Goal: Information Seeking & Learning: Find specific page/section

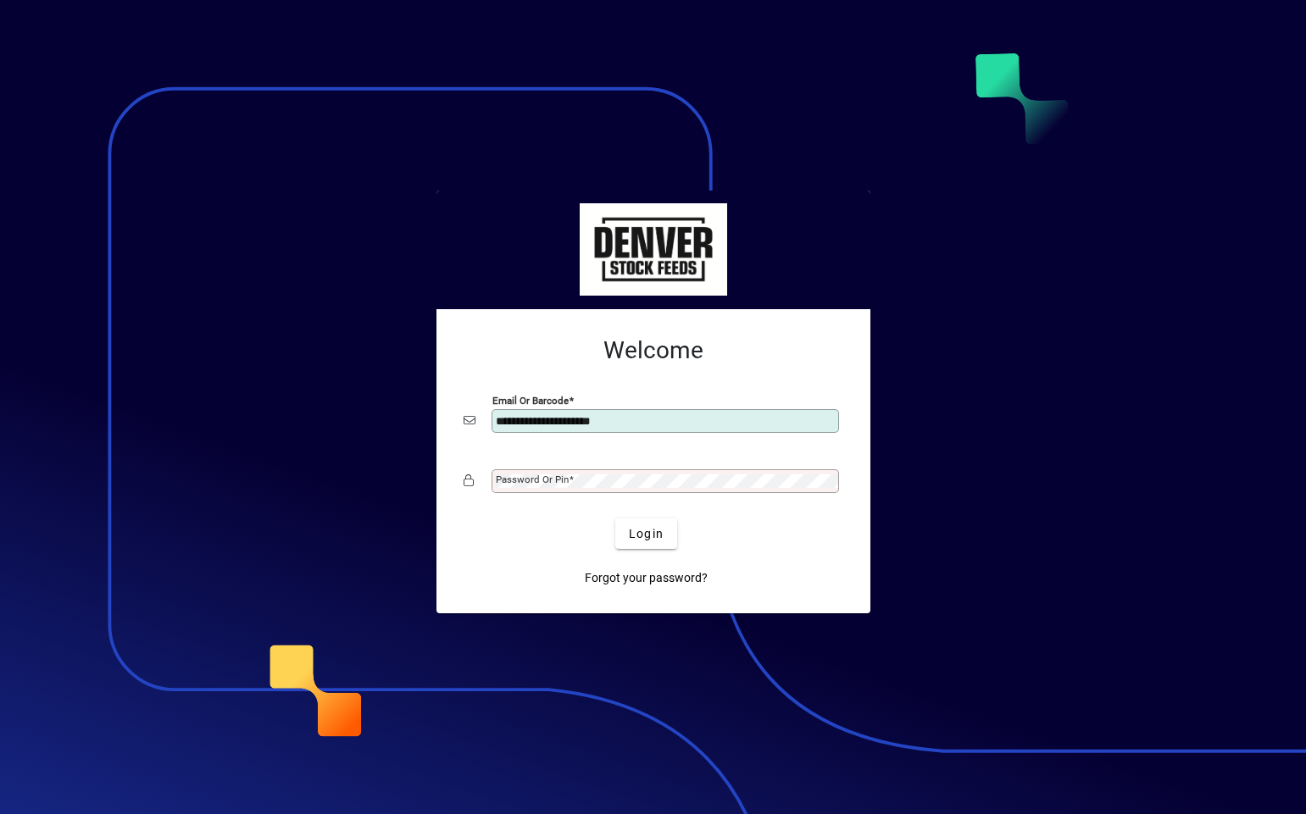
type input "**********"
click at [519, 471] on div "Password or Pin" at bounding box center [665, 481] width 347 height 24
click at [615, 519] on button "Login" at bounding box center [646, 534] width 62 height 31
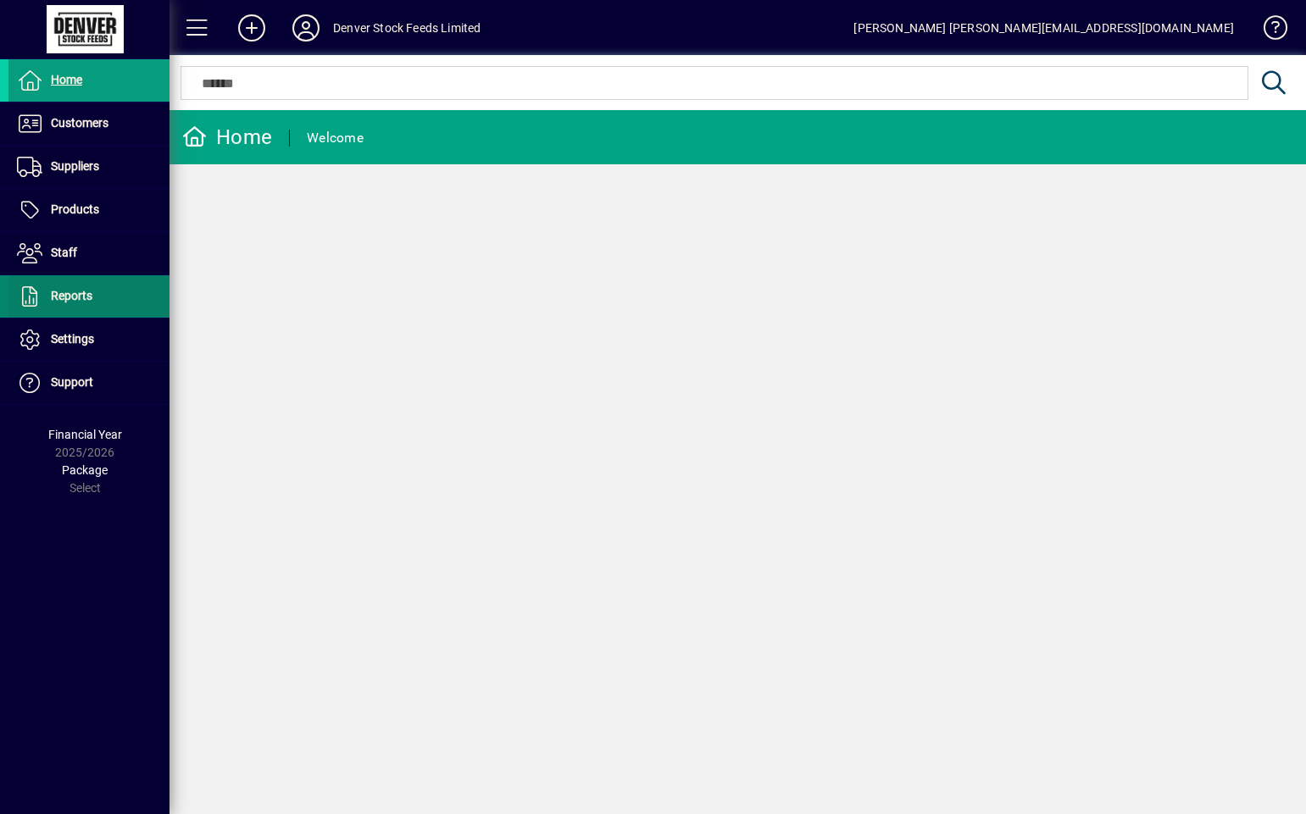
click at [98, 289] on span at bounding box center [88, 296] width 161 height 41
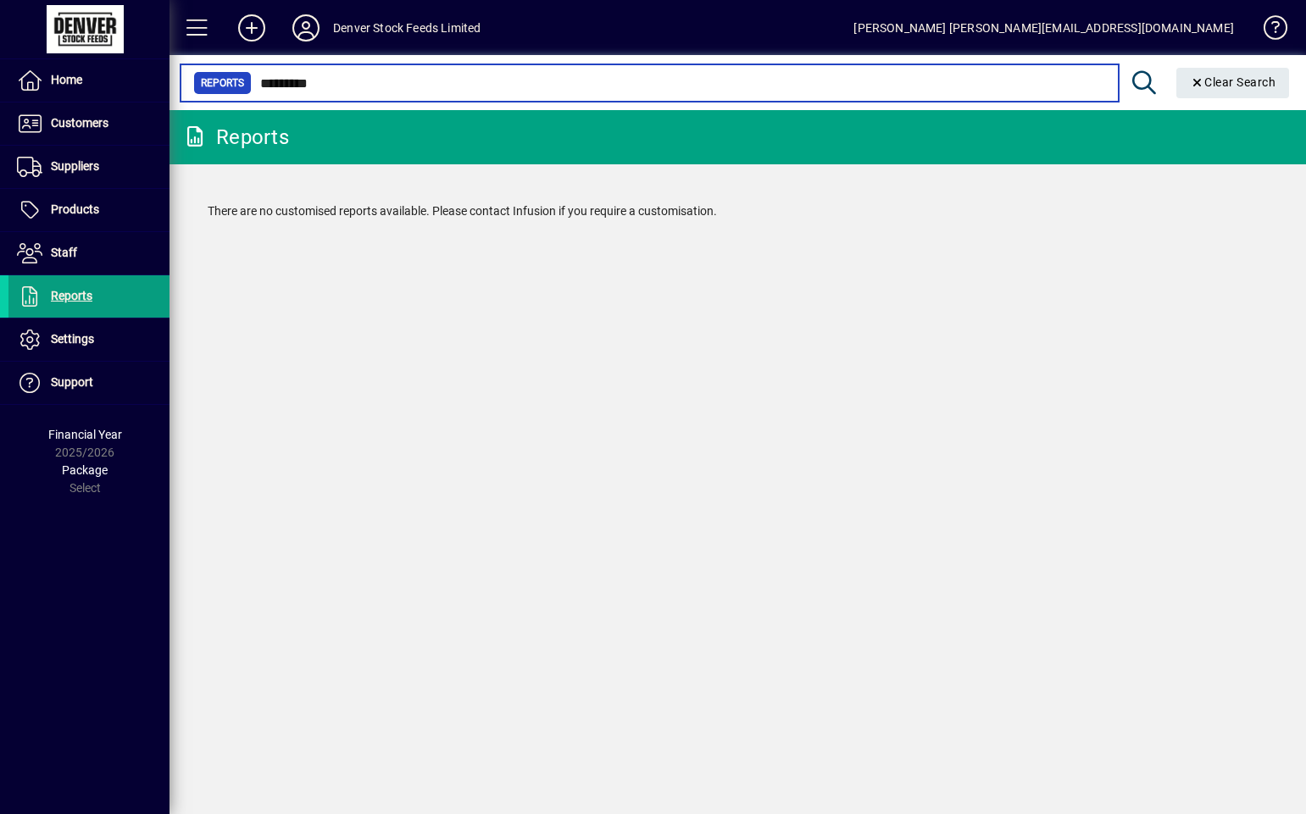
click at [350, 74] on input "*********" at bounding box center [678, 83] width 853 height 24
type input "****"
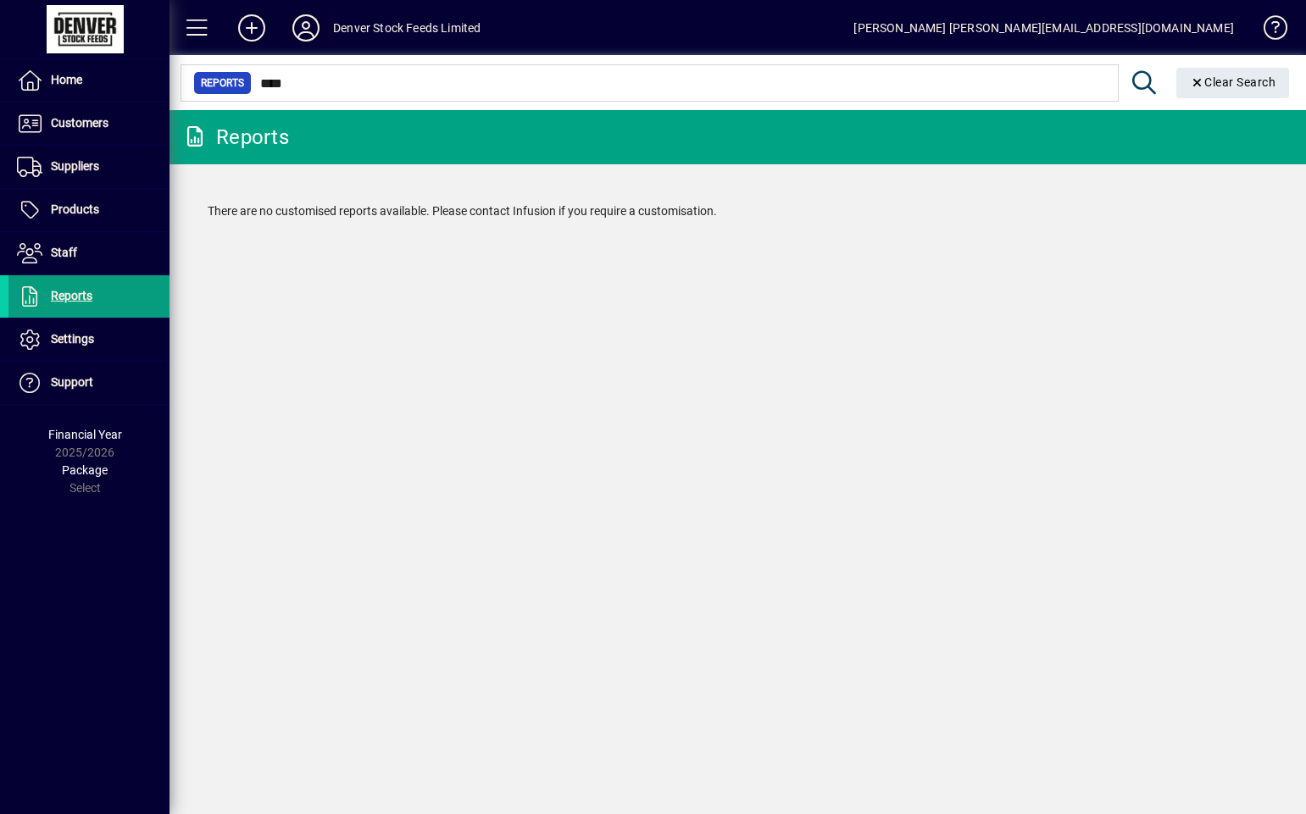
click at [319, 25] on icon at bounding box center [306, 27] width 34 height 27
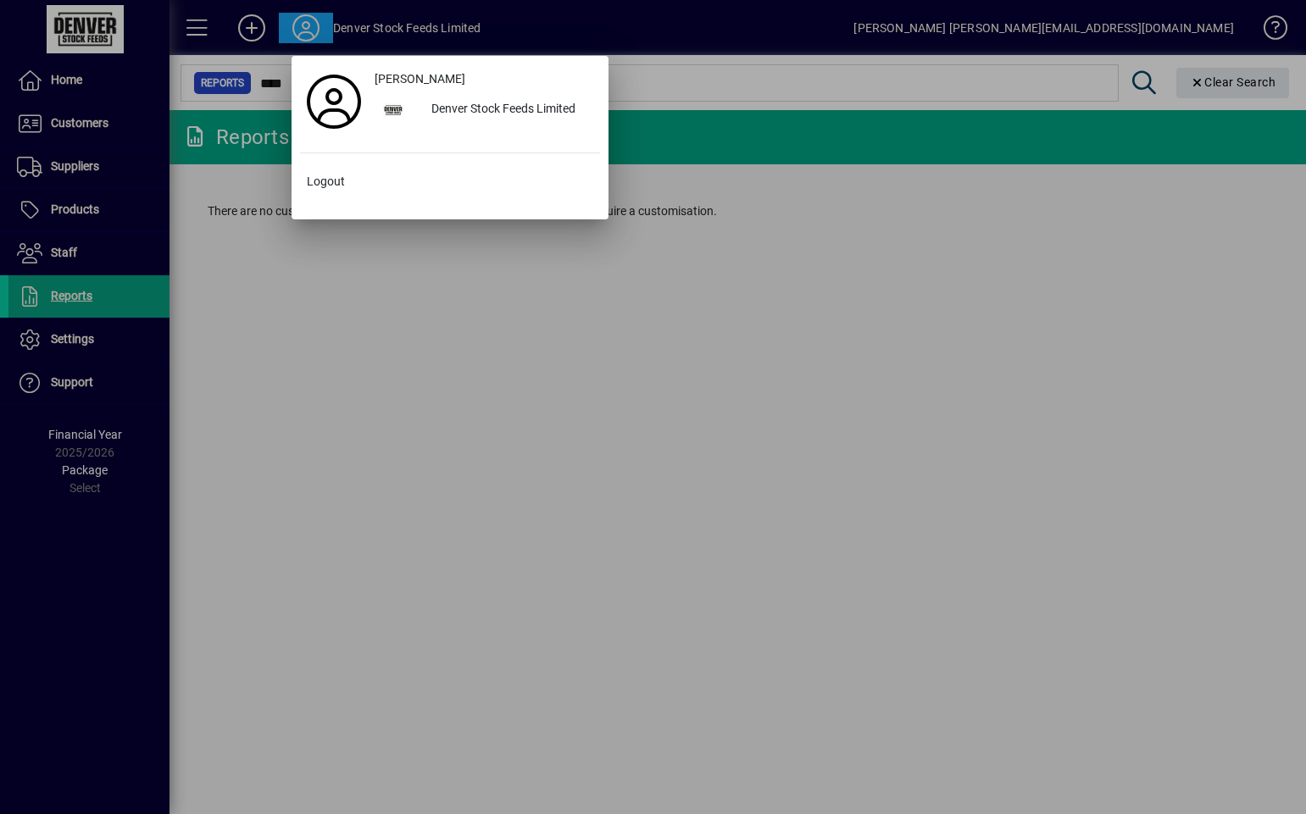
click at [908, 325] on div at bounding box center [653, 407] width 1306 height 814
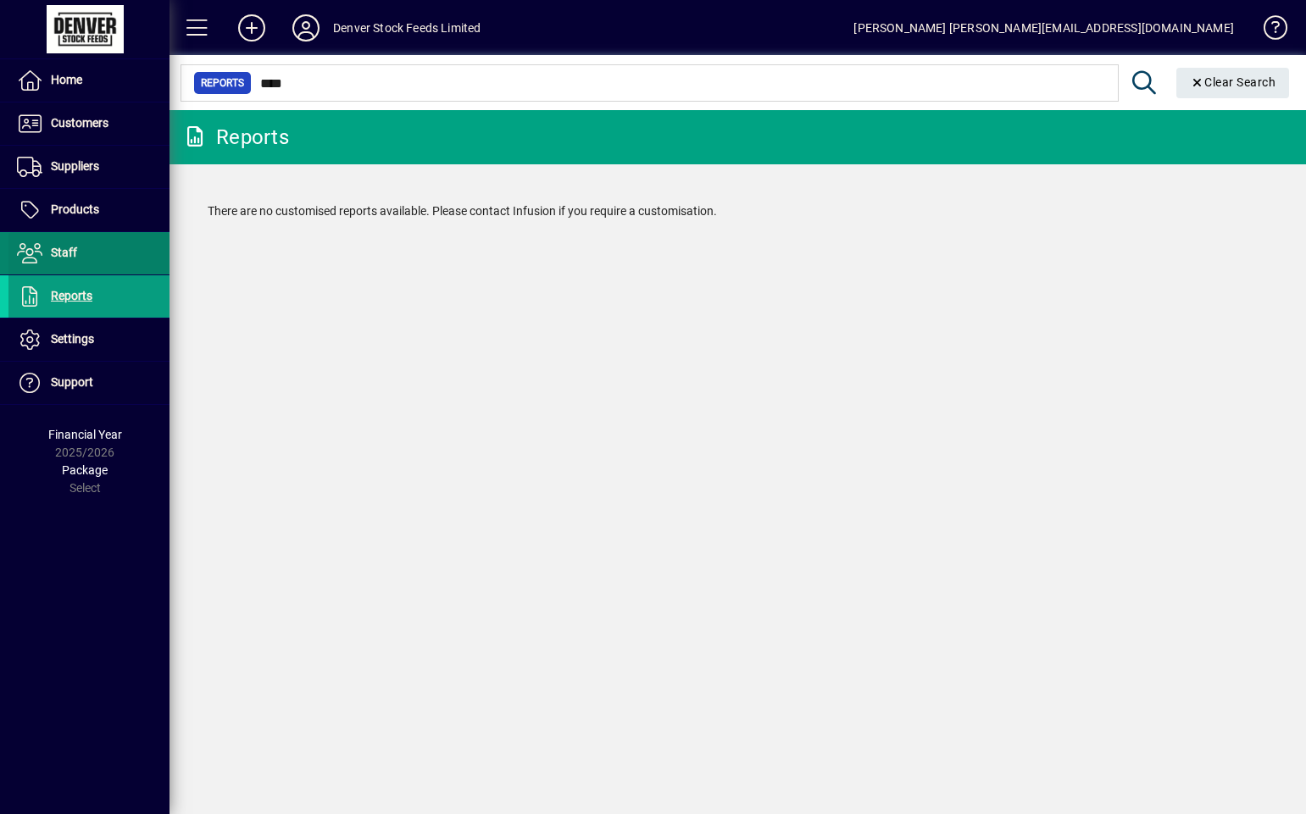
click at [84, 250] on span at bounding box center [88, 253] width 161 height 41
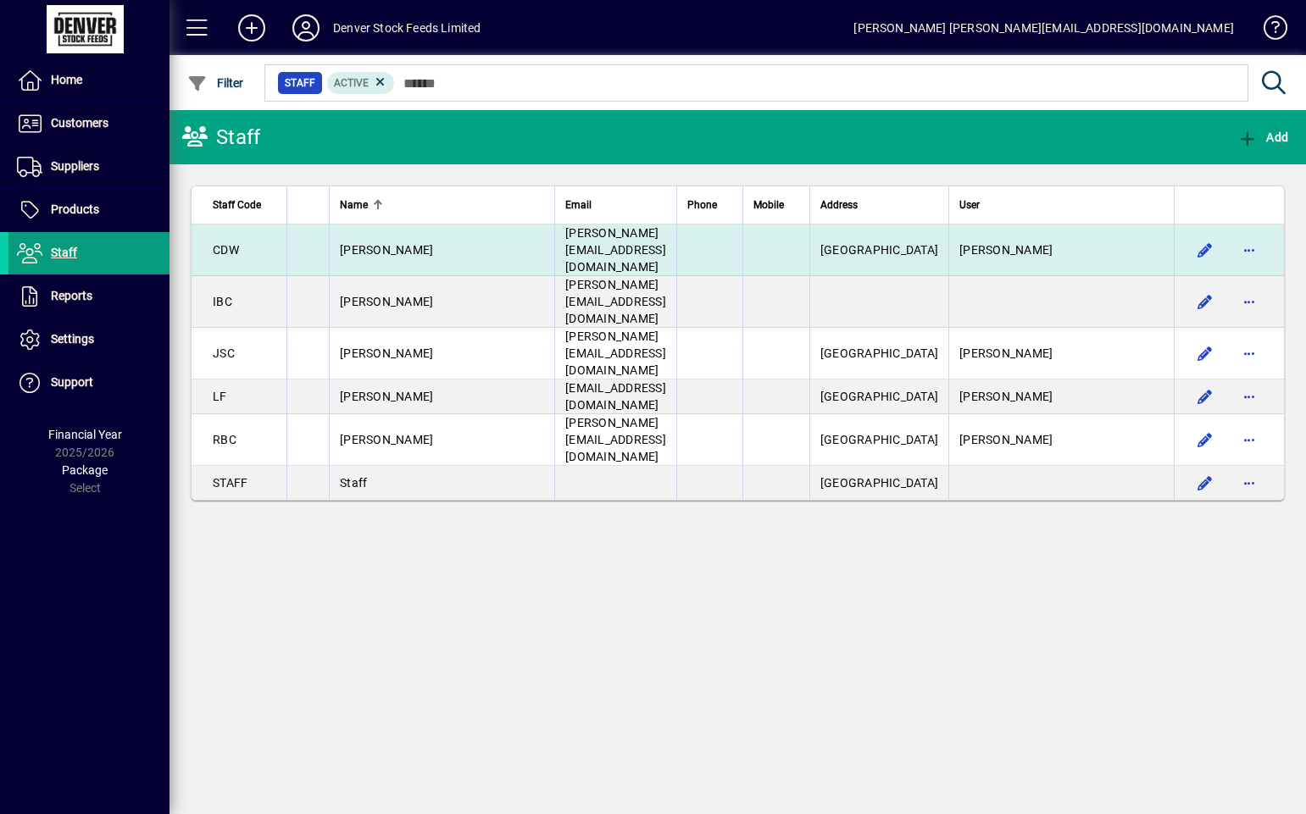
click at [658, 240] on span "[PERSON_NAME][EMAIL_ADDRESS][DOMAIN_NAME]" at bounding box center [615, 249] width 101 height 47
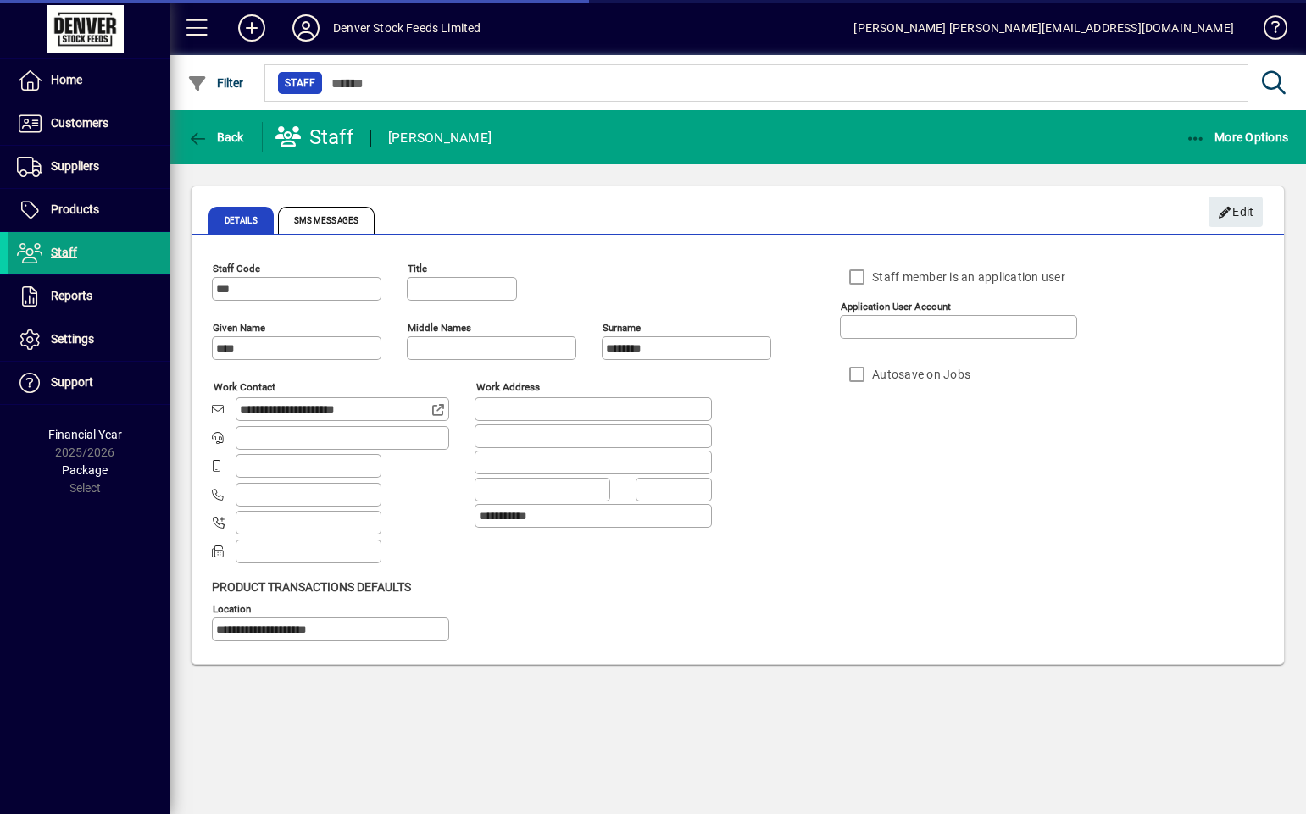
type input "**********"
click at [340, 234] on span "SMS Messages" at bounding box center [328, 220] width 101 height 41
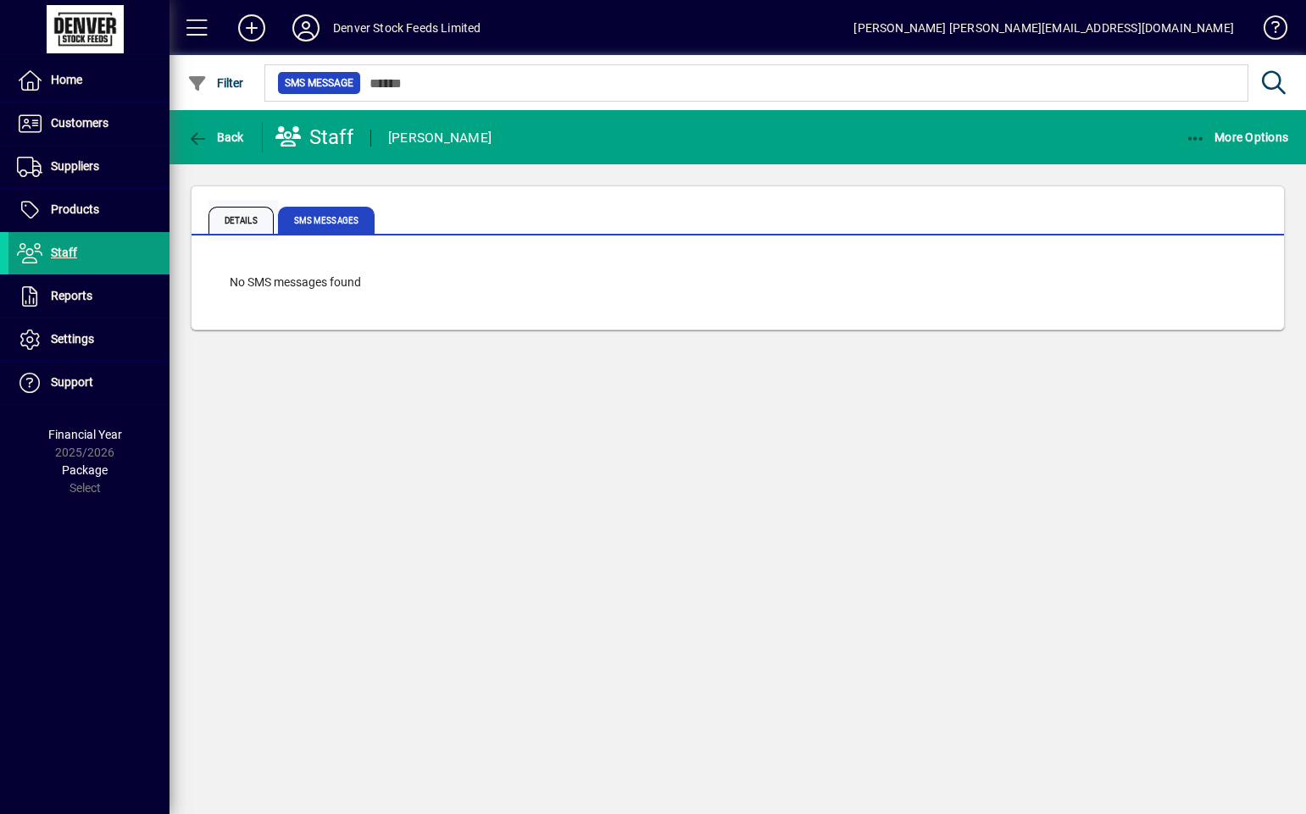
click at [251, 215] on span "Details" at bounding box center [240, 220] width 65 height 27
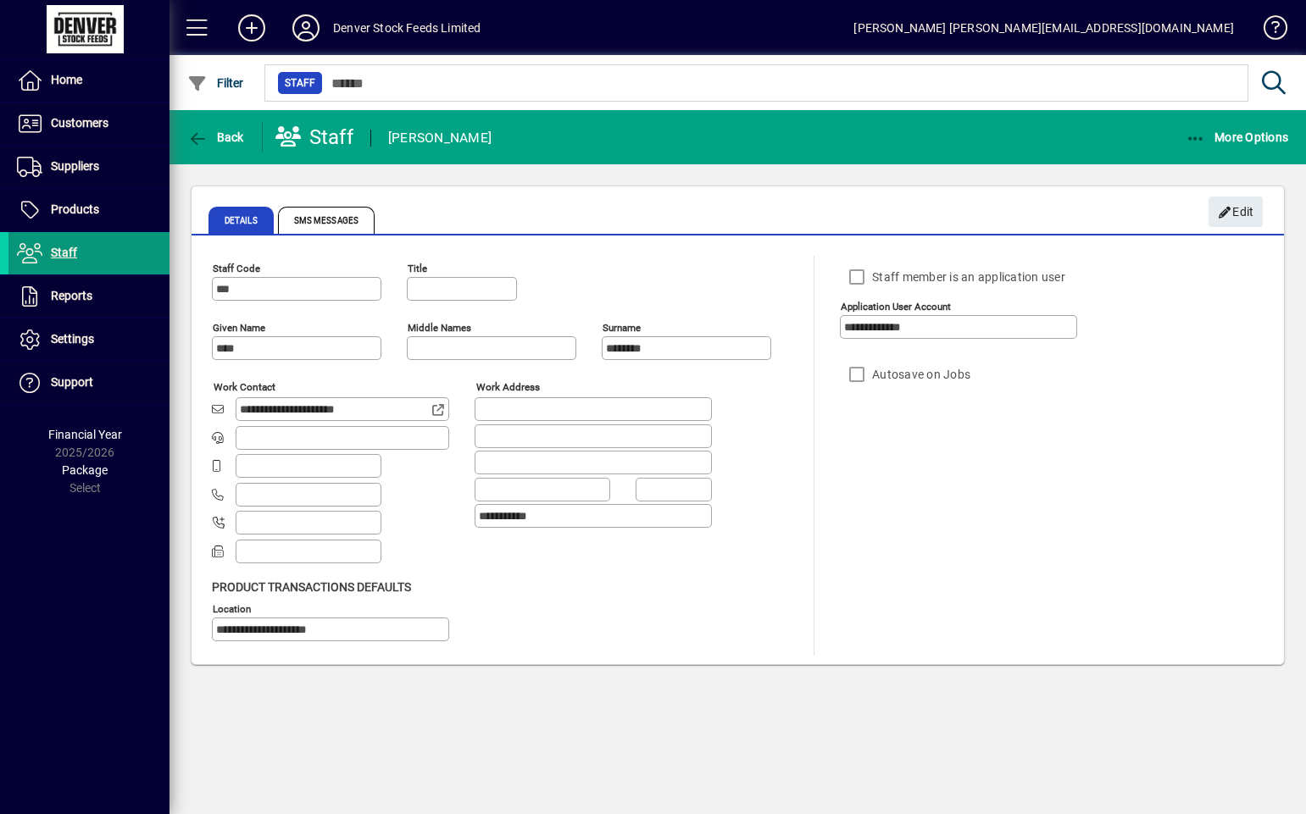
click at [63, 252] on span "Staff" at bounding box center [64, 253] width 26 height 14
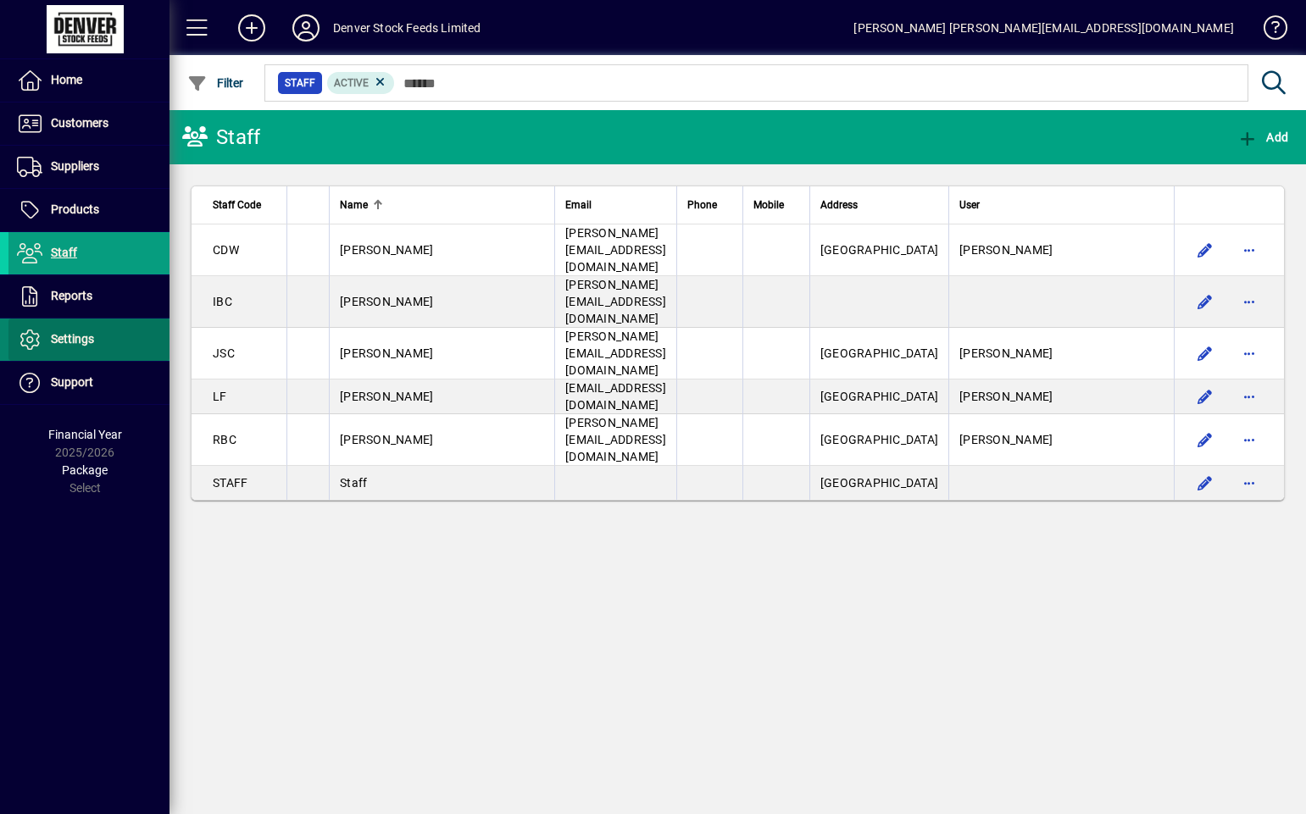
click at [57, 348] on span "Settings" at bounding box center [51, 340] width 86 height 20
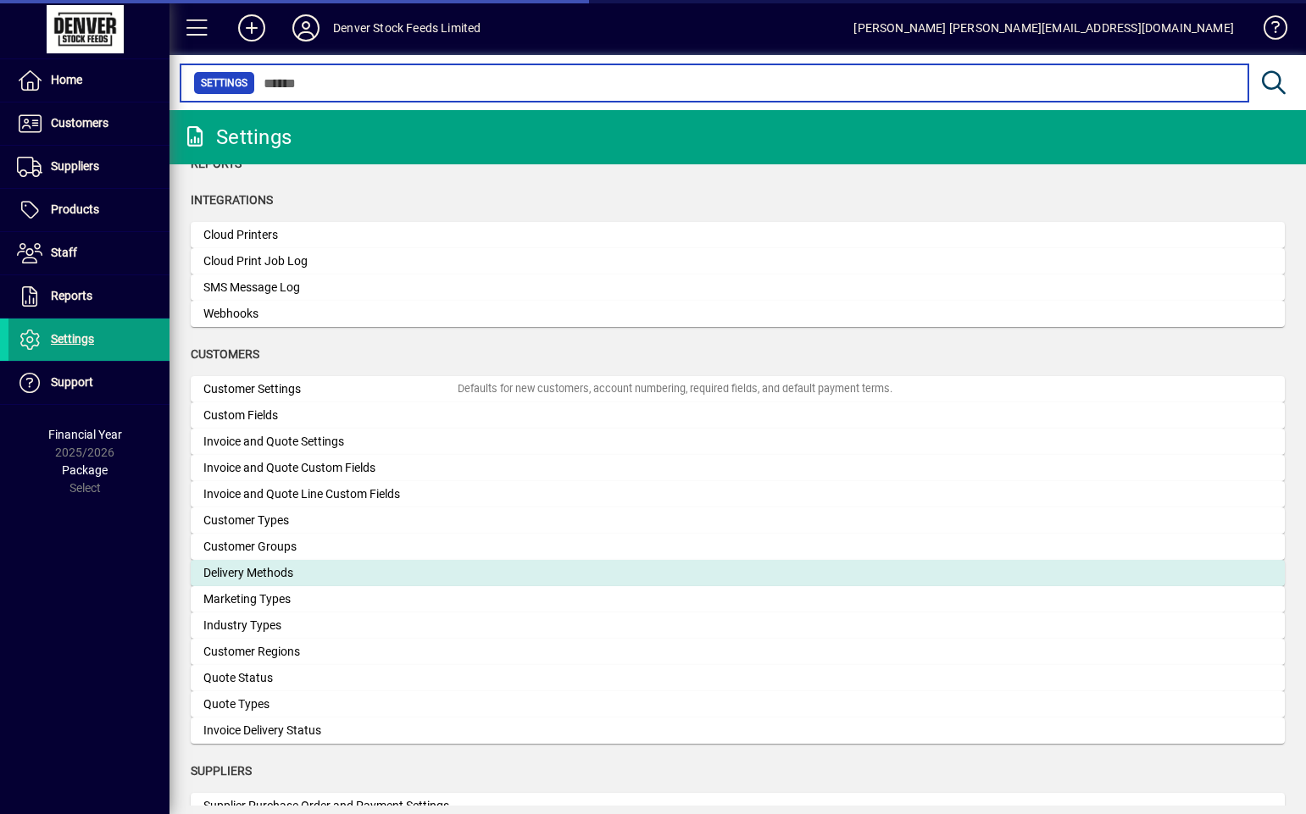
scroll to position [169, 0]
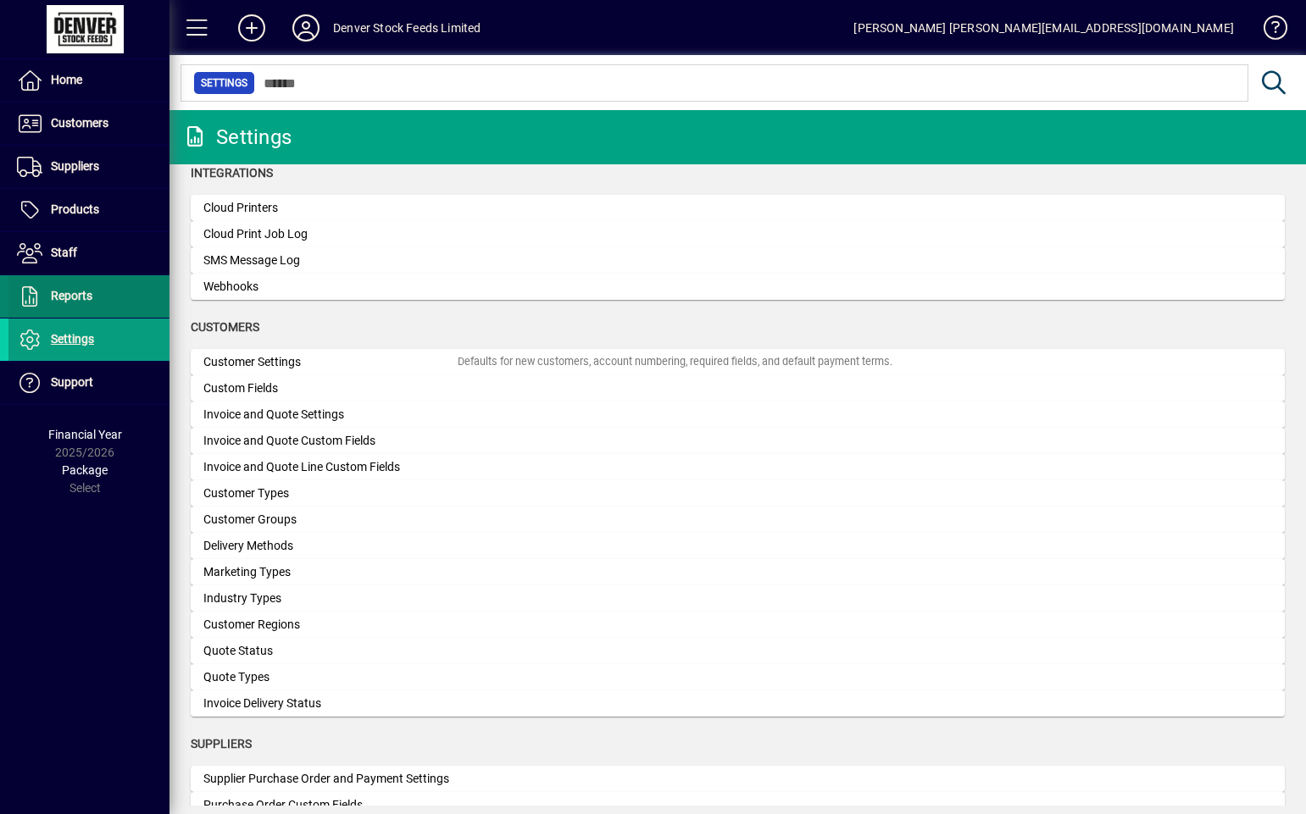
click at [97, 299] on span at bounding box center [88, 296] width 161 height 41
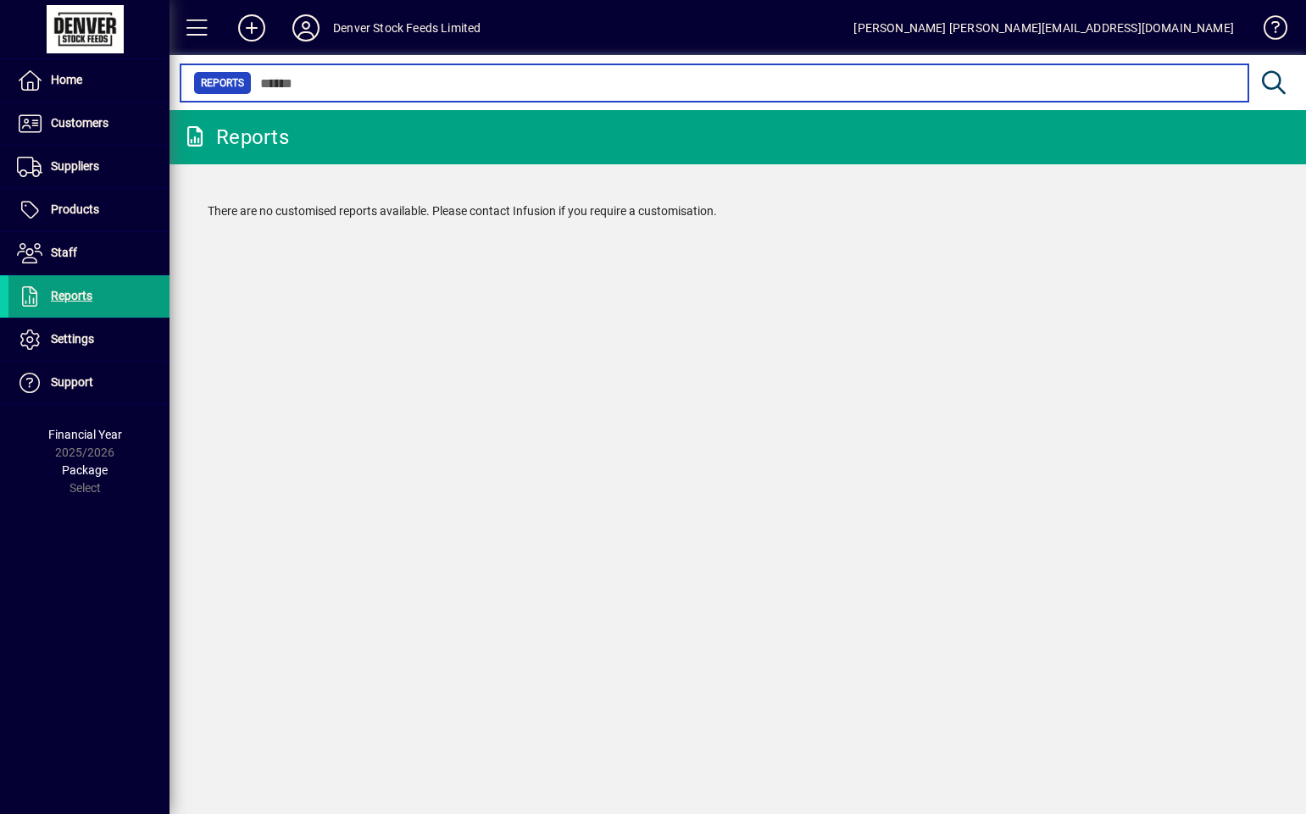
click at [282, 81] on input "text" at bounding box center [743, 83] width 983 height 24
type input "******"
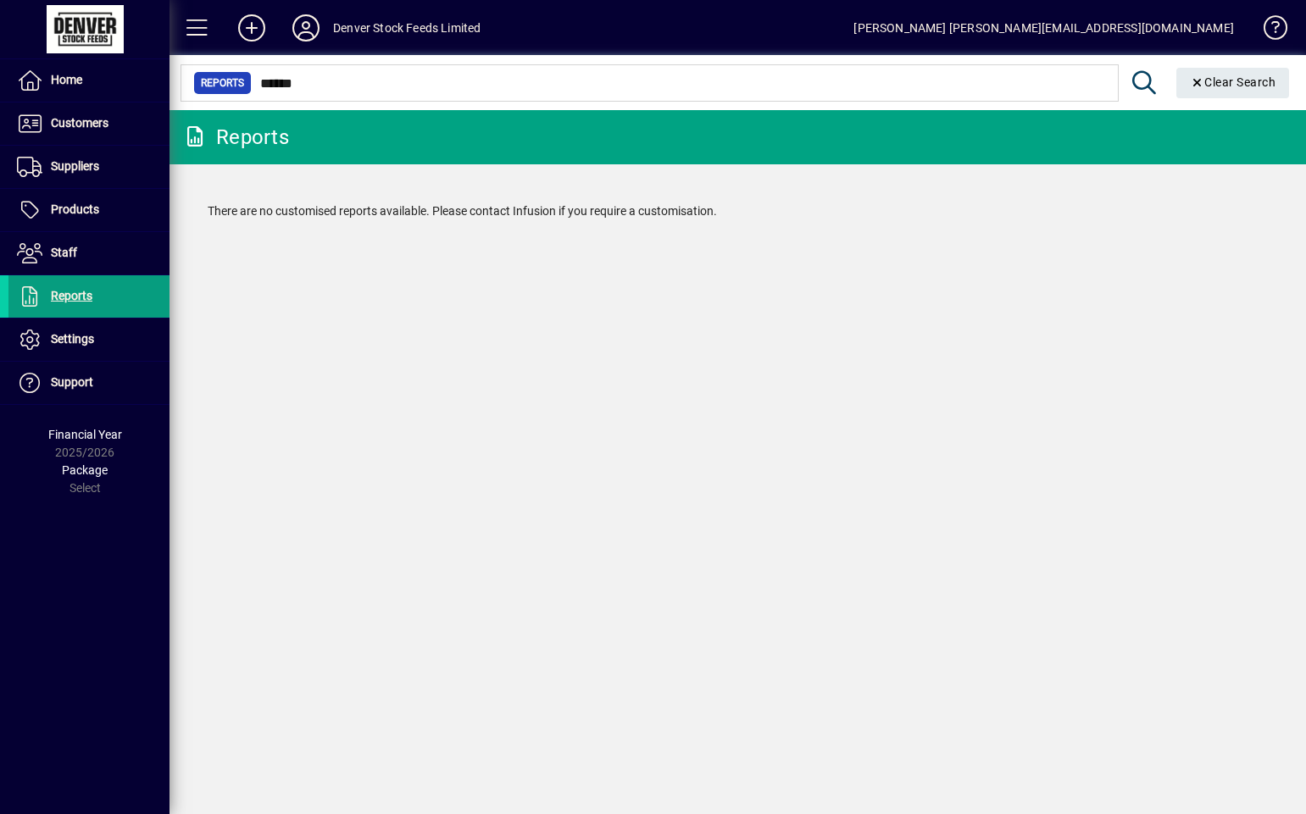
click at [224, 86] on span "Reports" at bounding box center [222, 83] width 43 height 17
click at [200, 21] on span at bounding box center [197, 28] width 41 height 41
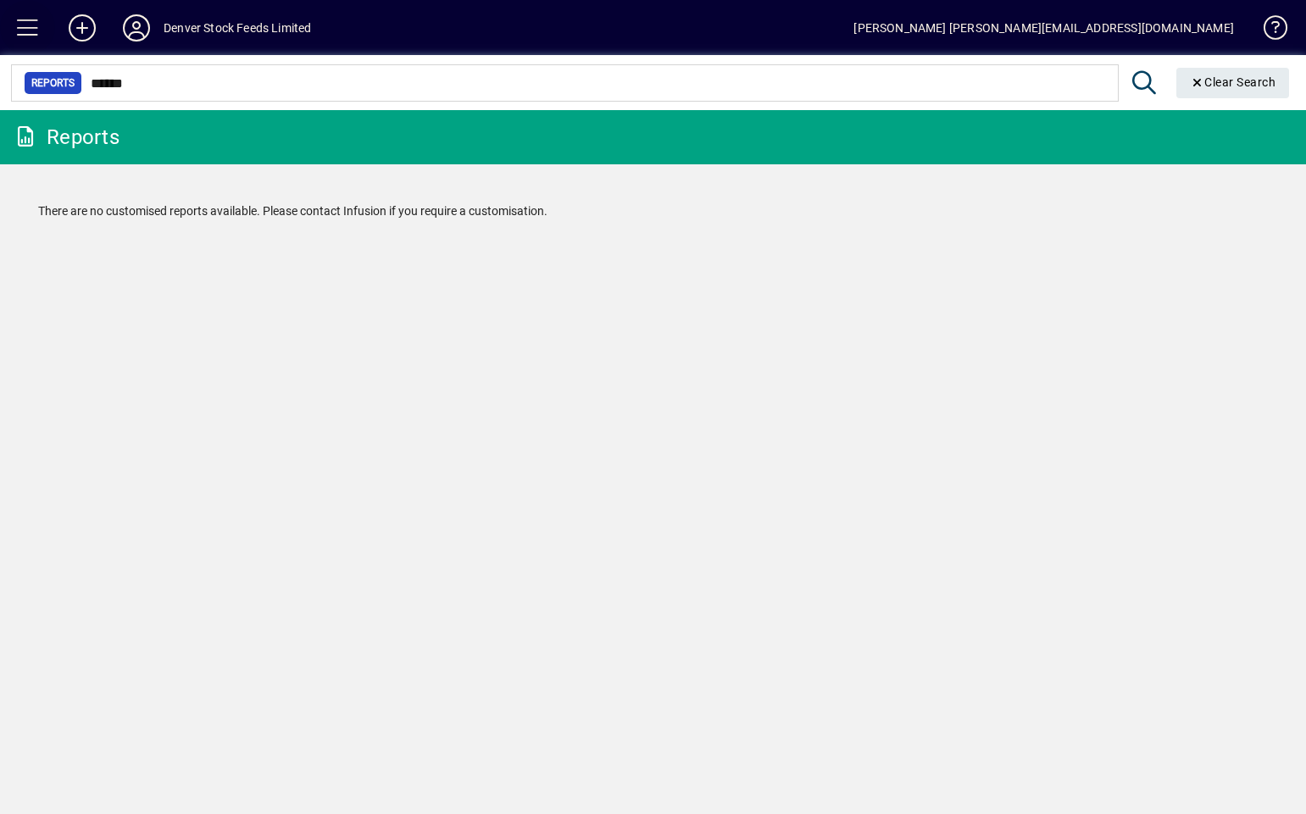
click at [36, 22] on span at bounding box center [28, 28] width 41 height 41
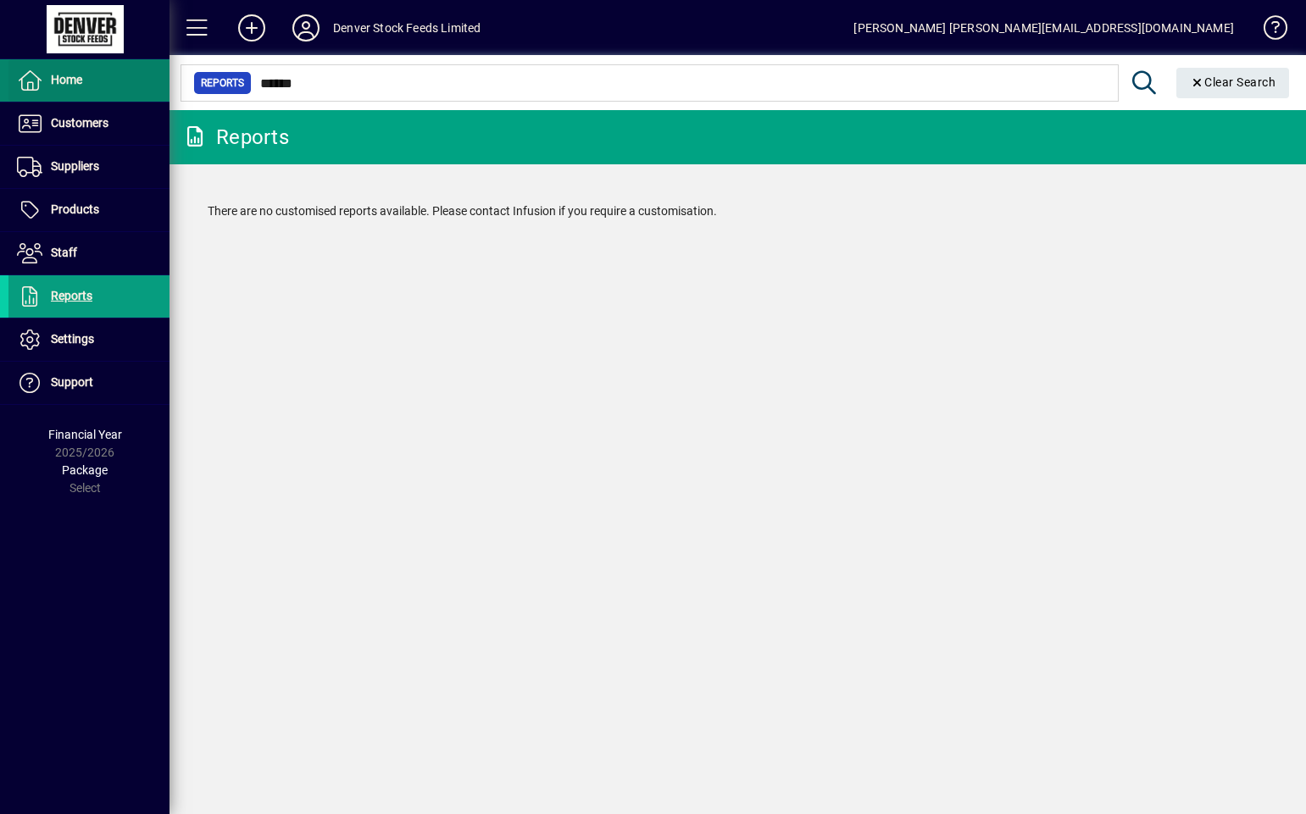
drag, startPoint x: 641, startPoint y: 70, endPoint x: 153, endPoint y: 71, distance: 489.0
click at [153, 71] on mat-drawer-container "Home Customers Invoices Payments Quotes Backorders Communications Suppliers Inv…" at bounding box center [653, 407] width 1306 height 814
click at [1236, 89] on span "Clear Search" at bounding box center [1233, 82] width 86 height 14
click at [78, 78] on span "Home" at bounding box center [66, 80] width 31 height 14
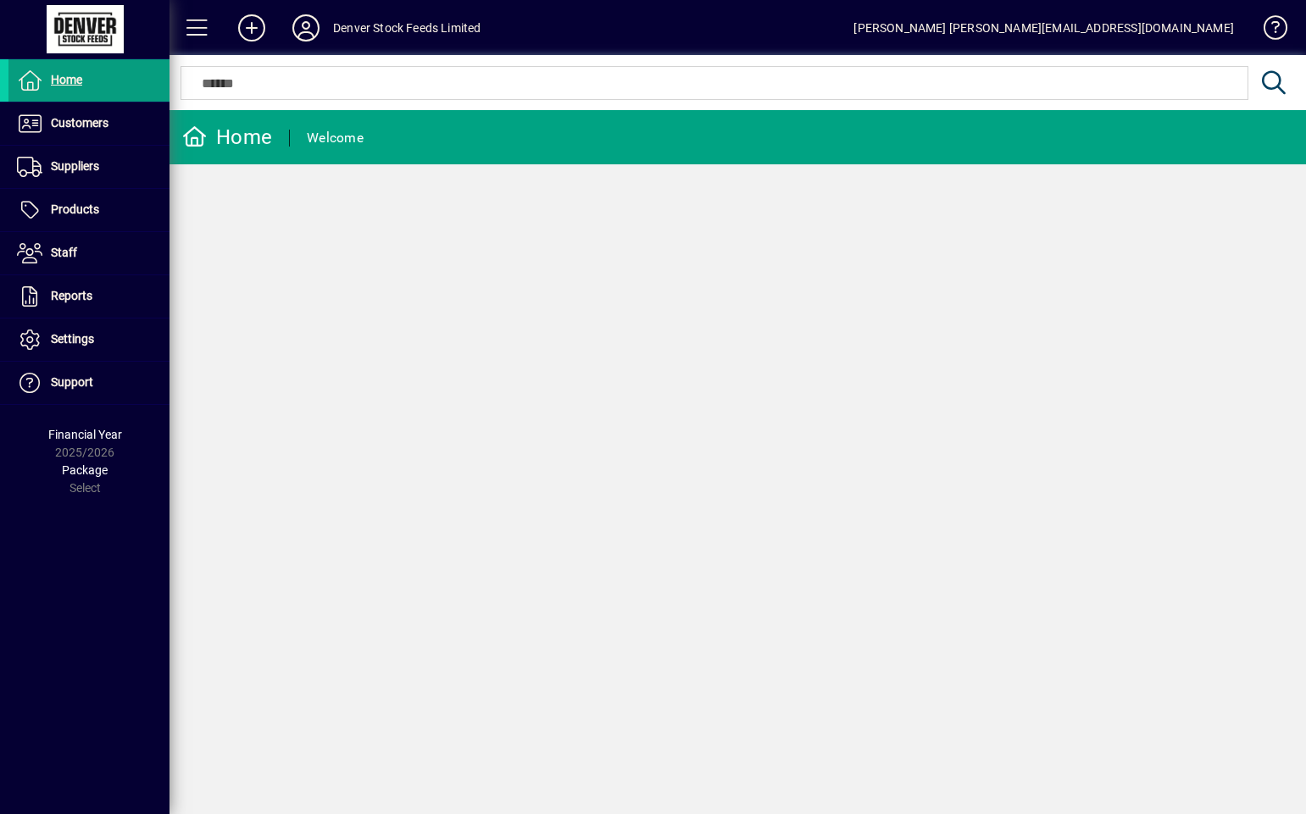
click at [192, 137] on icon at bounding box center [194, 136] width 25 height 20
click at [205, 23] on span at bounding box center [197, 28] width 41 height 41
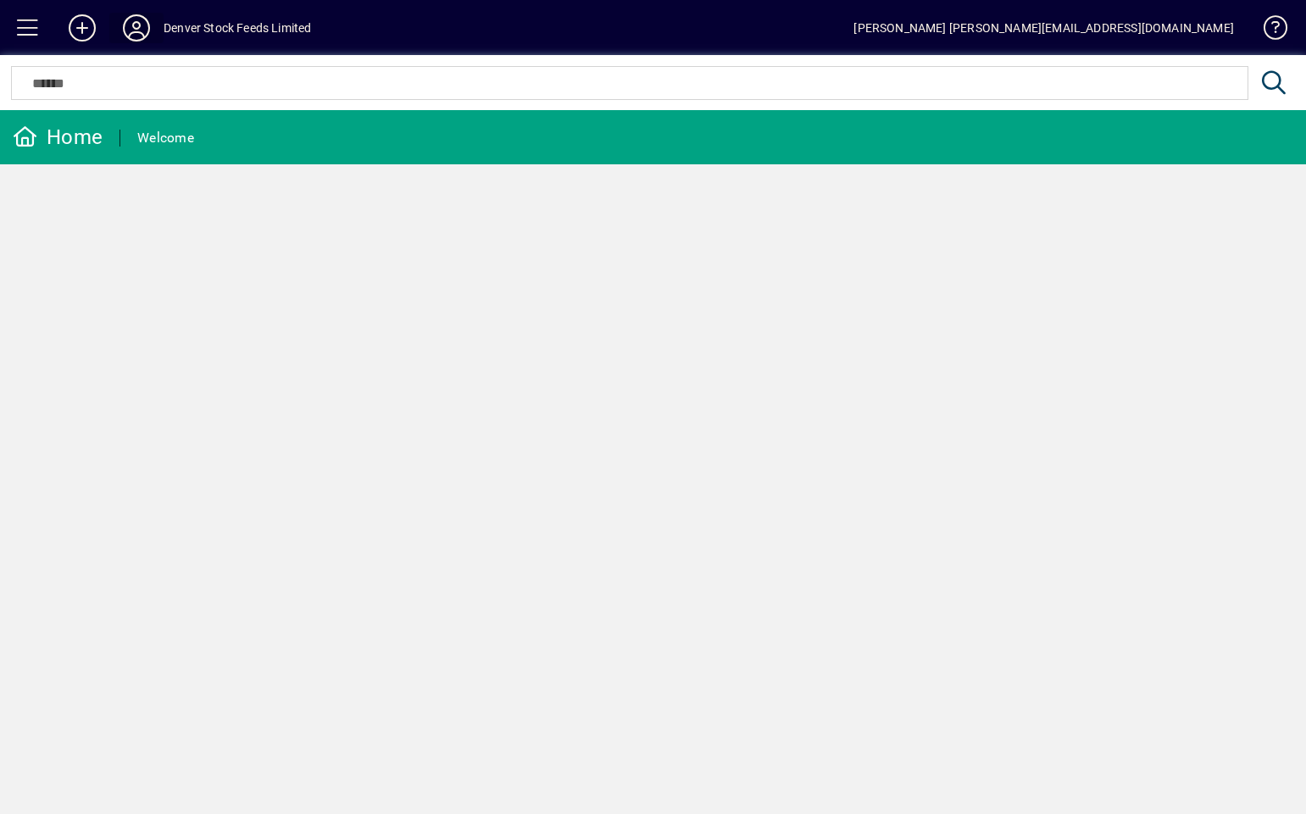
click at [135, 24] on icon at bounding box center [136, 27] width 34 height 27
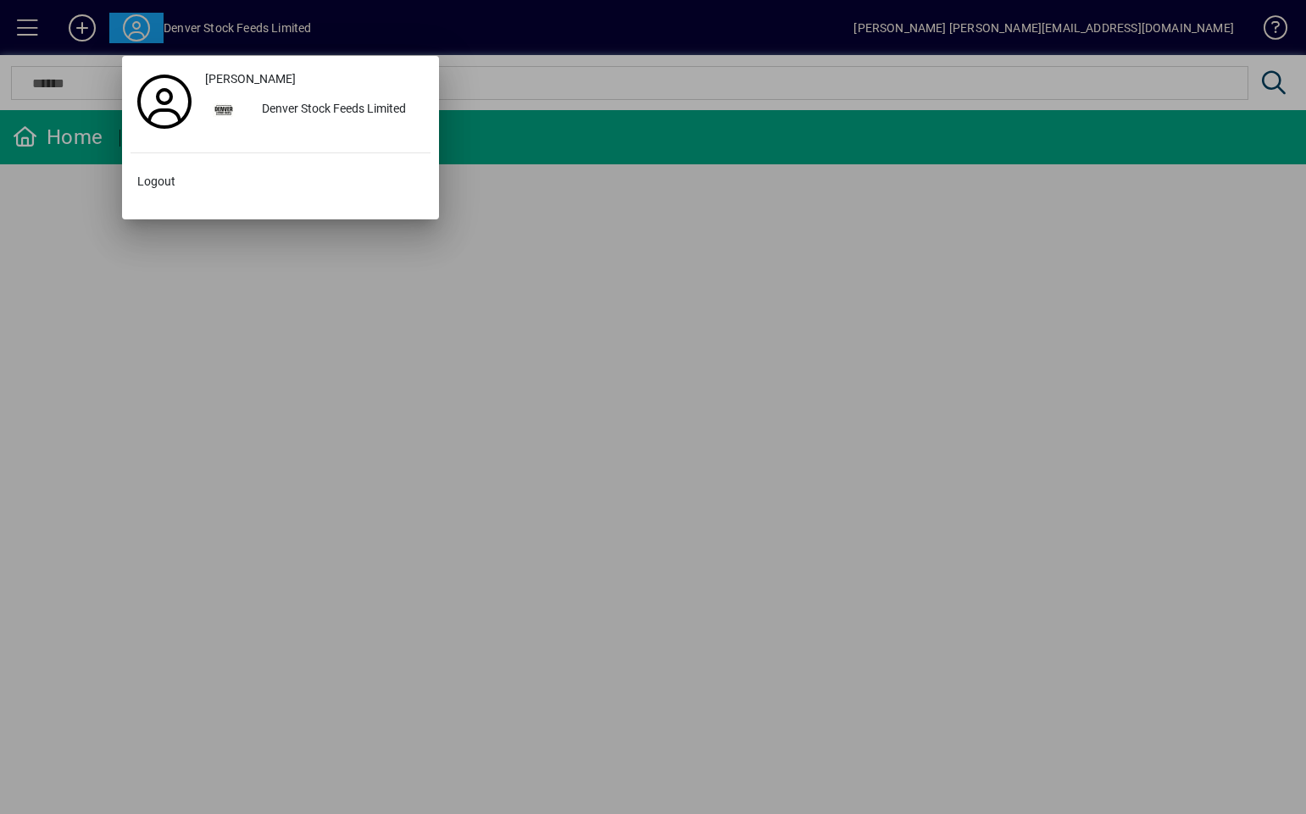
click at [1072, 294] on div at bounding box center [653, 407] width 1306 height 814
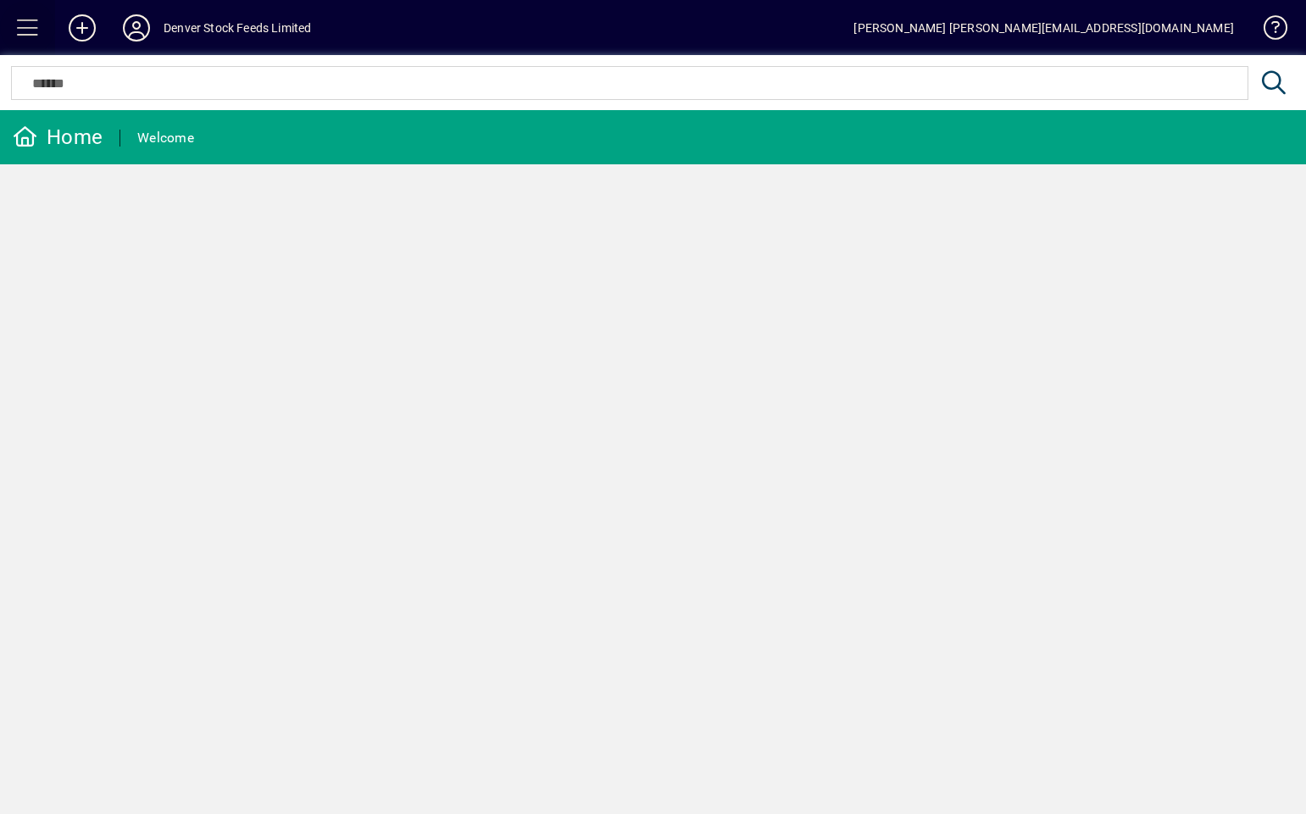
click at [37, 25] on span at bounding box center [28, 28] width 41 height 41
